Goal: Communication & Community: Ask a question

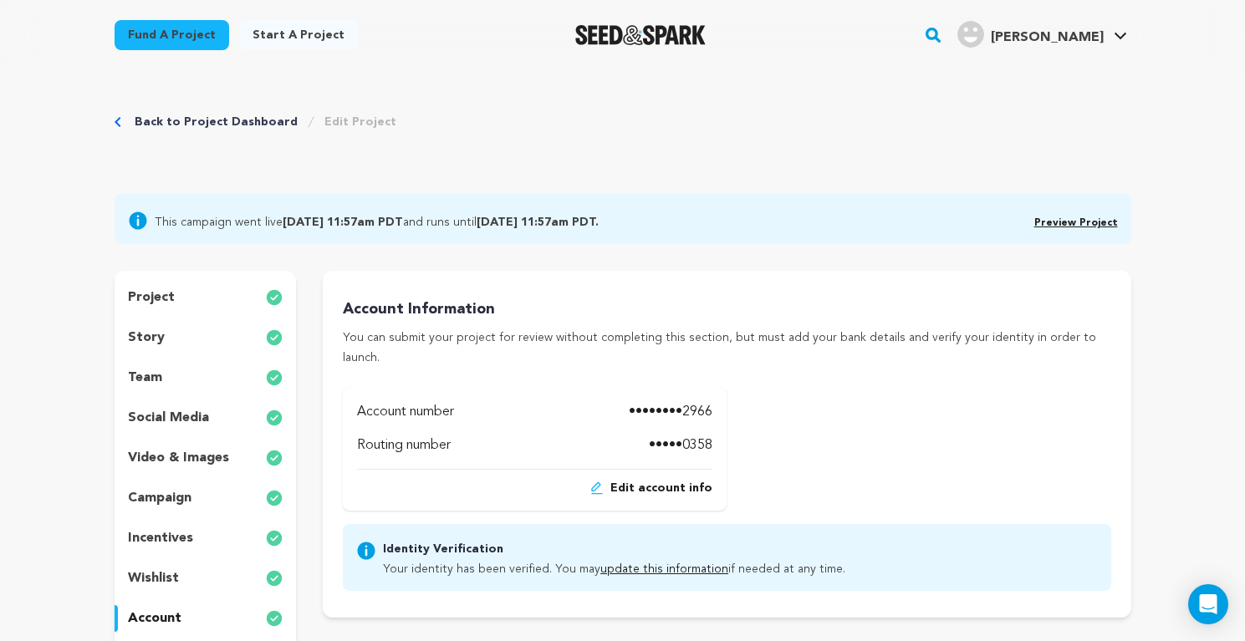
click at [135, 120] on link "Back to Project Dashboard" at bounding box center [216, 122] width 163 height 17
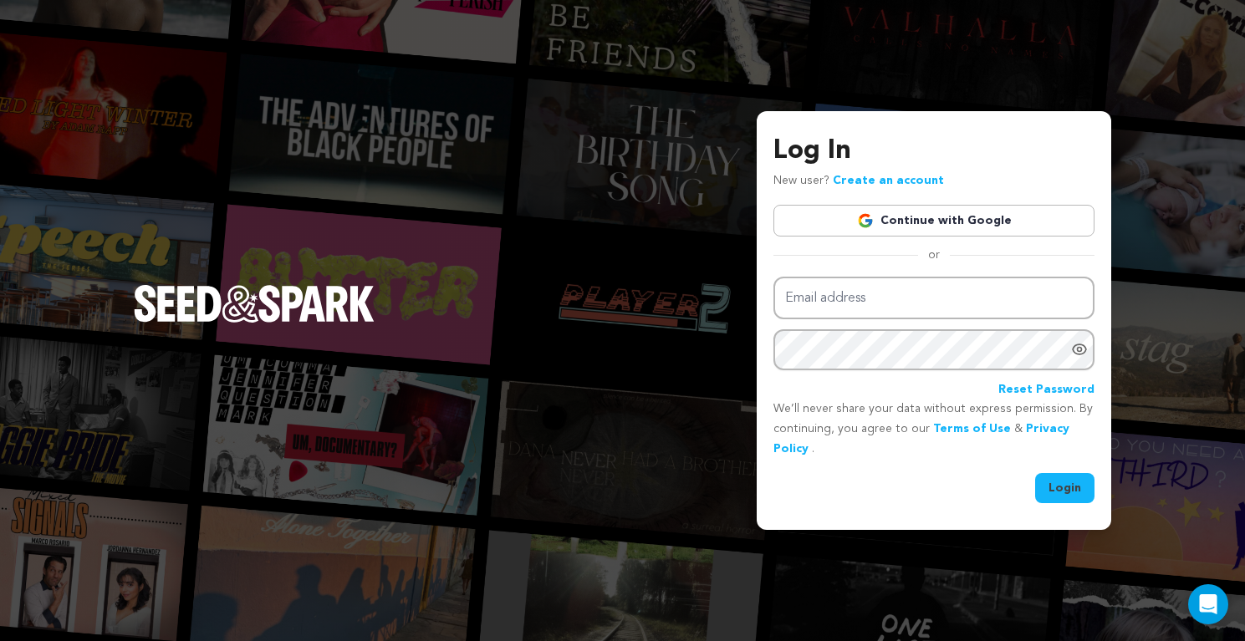
click at [933, 224] on link "Continue with Google" at bounding box center [933, 221] width 321 height 32
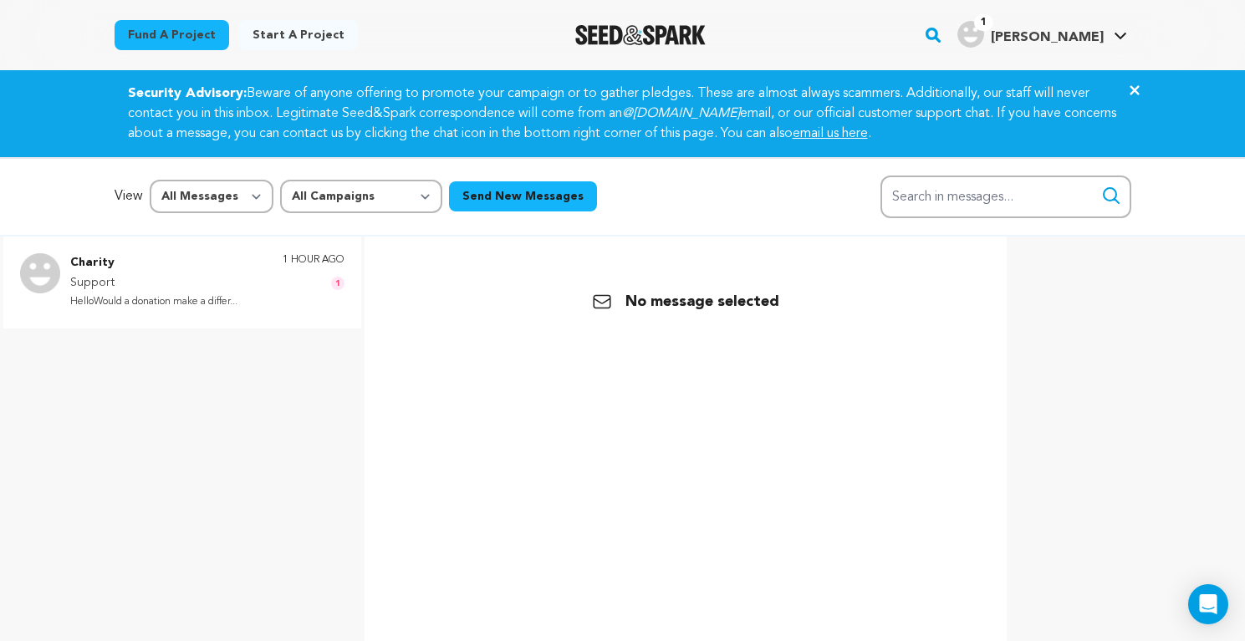
click at [135, 288] on p "Support" at bounding box center [153, 283] width 167 height 20
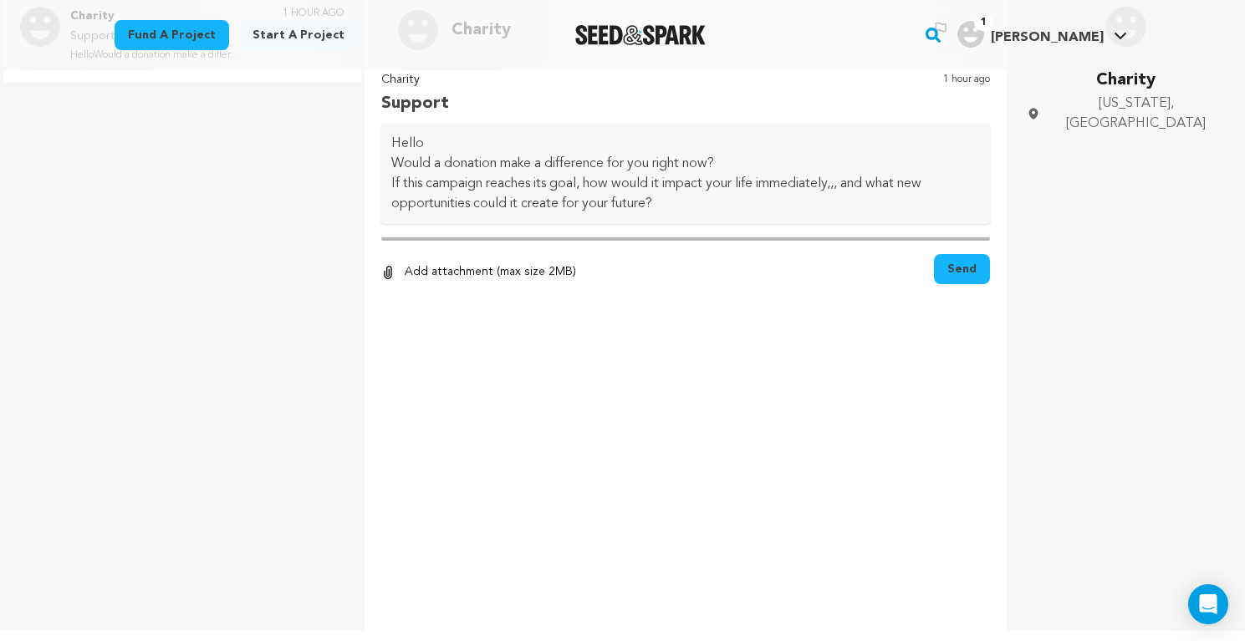
scroll to position [250, 0]
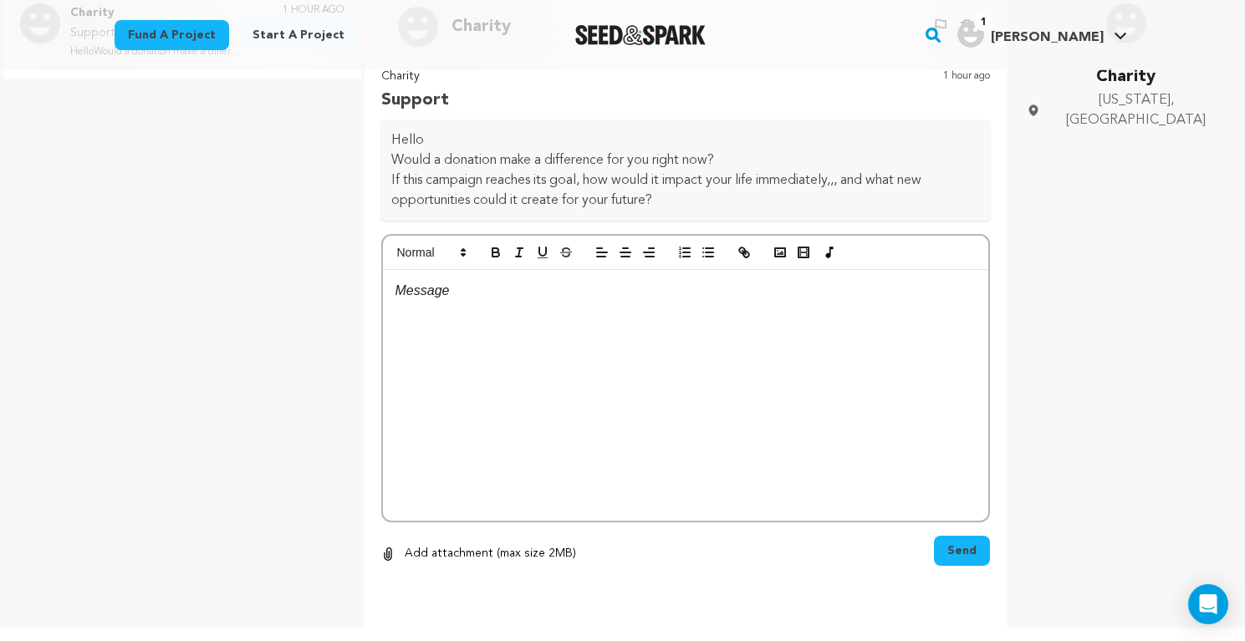
click at [417, 311] on div at bounding box center [686, 395] width 606 height 251
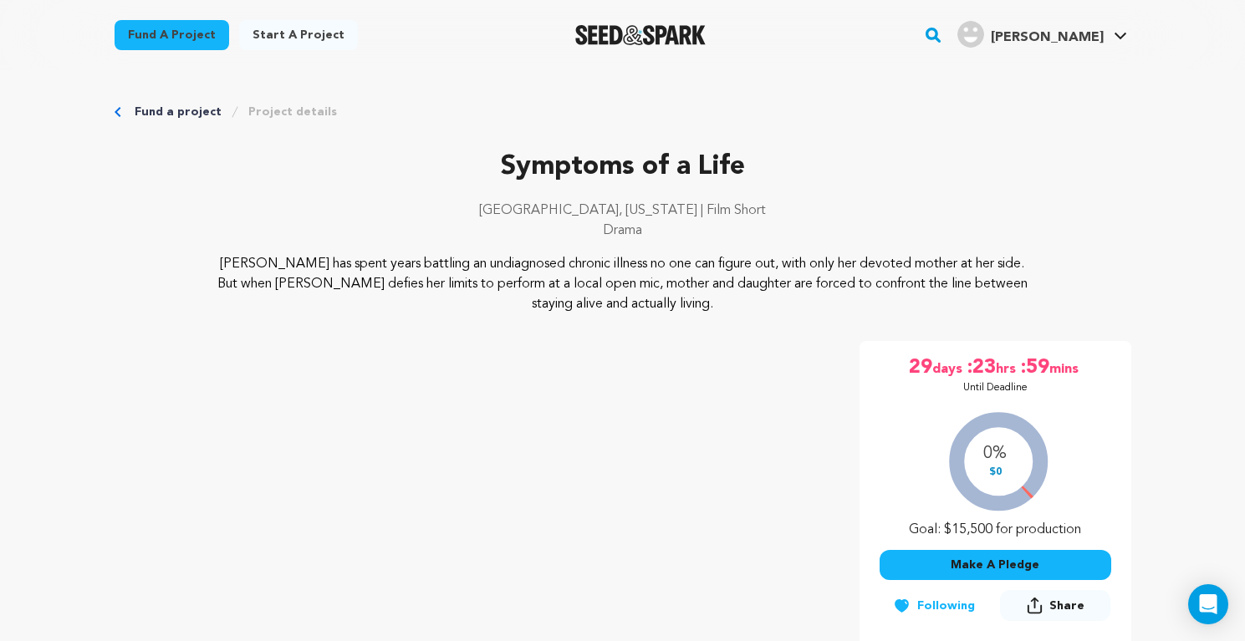
click at [1069, 37] on span "[PERSON_NAME]" at bounding box center [1047, 37] width 113 height 13
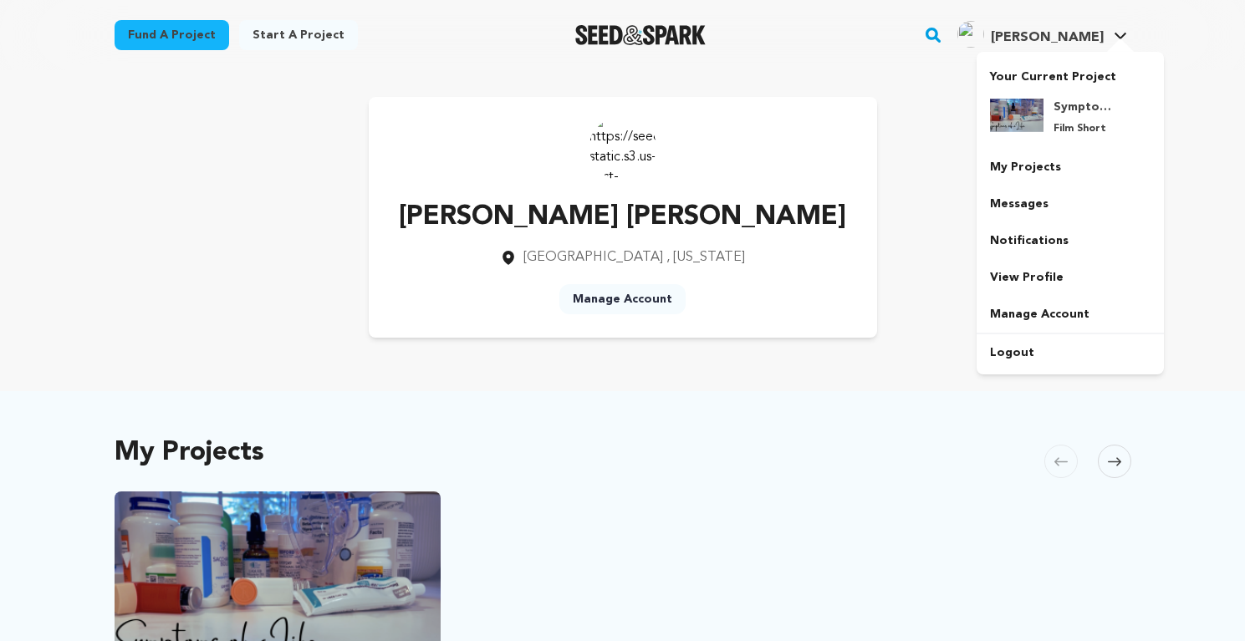
click at [1065, 43] on span "[PERSON_NAME]" at bounding box center [1047, 37] width 113 height 13
